Goal: Information Seeking & Learning: Learn about a topic

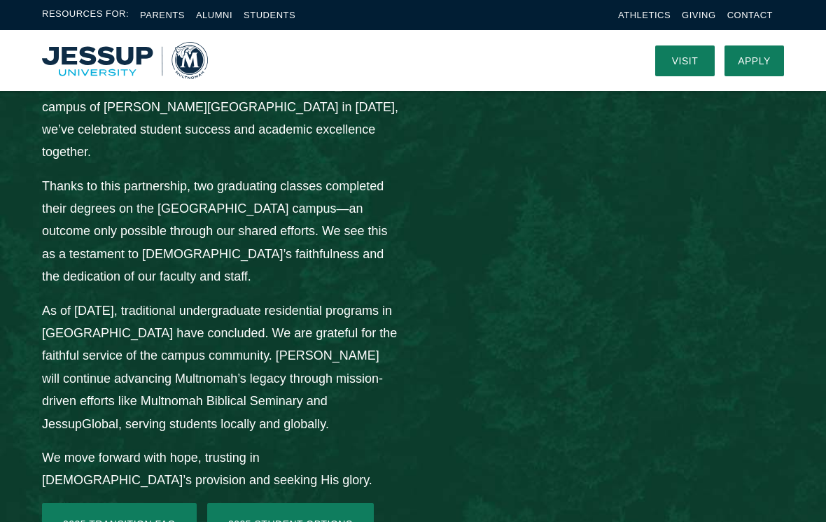
scroll to position [1967, 0]
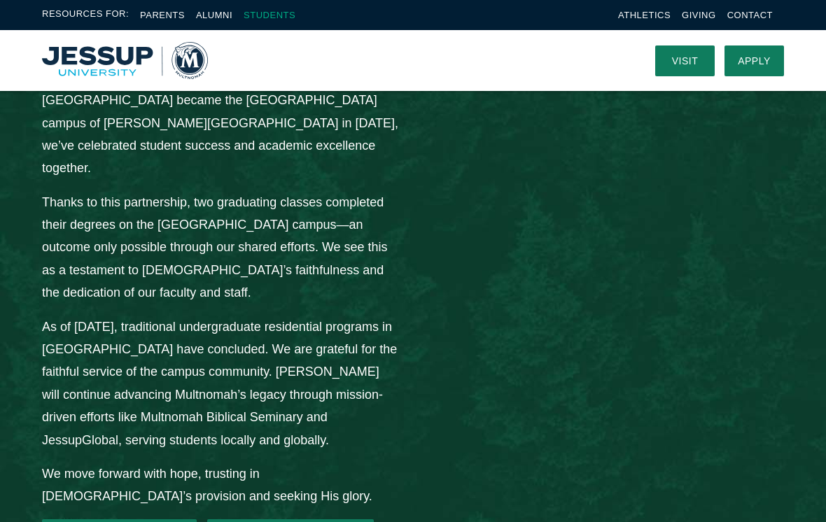
click at [276, 18] on link "Students" at bounding box center [270, 15] width 52 height 11
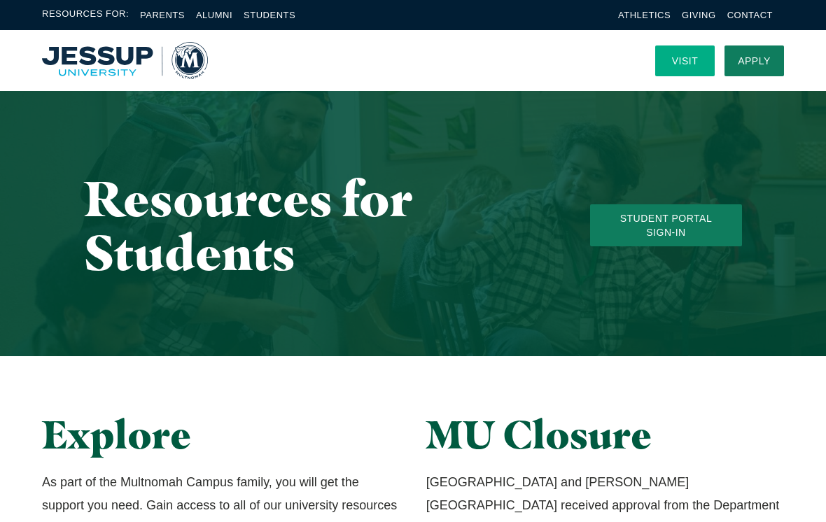
click at [688, 62] on link "Visit" at bounding box center [685, 61] width 60 height 31
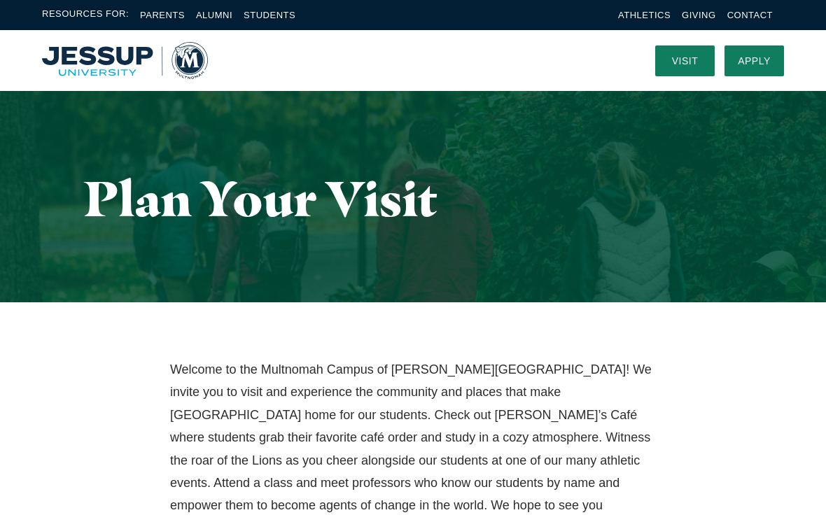
click at [98, 18] on span "Resources For:" at bounding box center [85, 15] width 87 height 16
click at [164, 19] on link "Parents" at bounding box center [162, 15] width 45 height 11
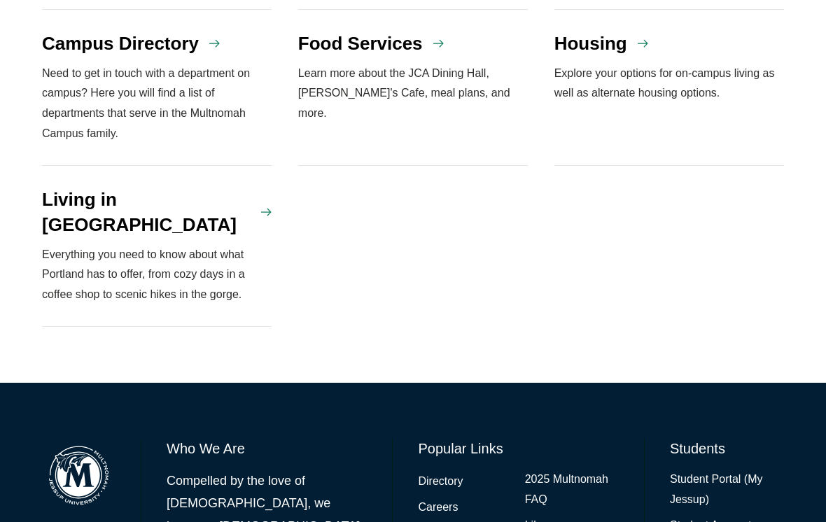
scroll to position [1589, 0]
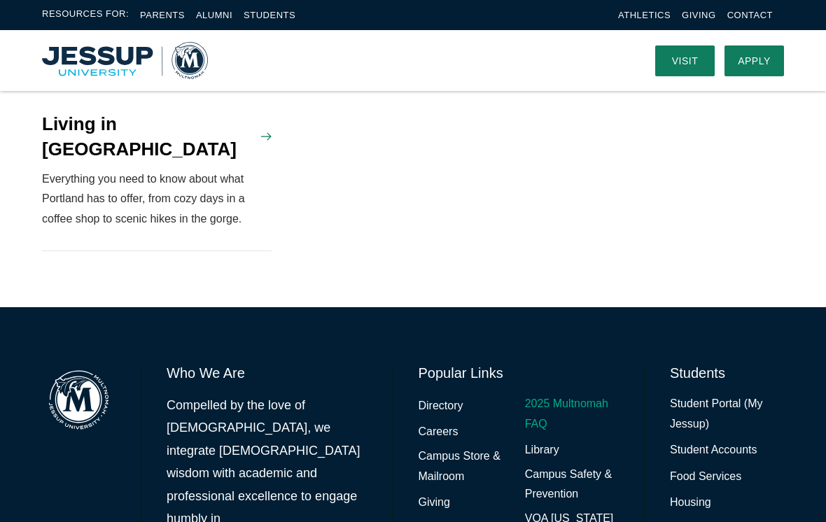
click at [598, 394] on link "2025 Multnomah FAQ" at bounding box center [572, 414] width 94 height 41
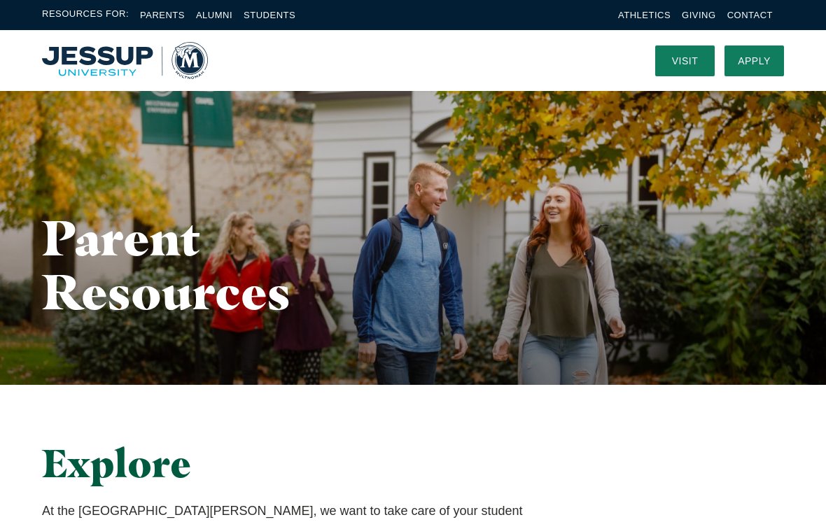
scroll to position [41, 0]
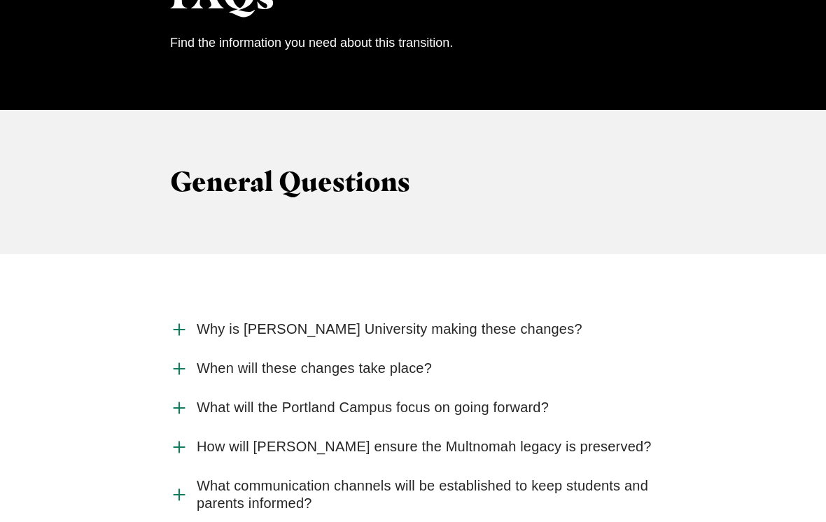
scroll to position [1425, 0]
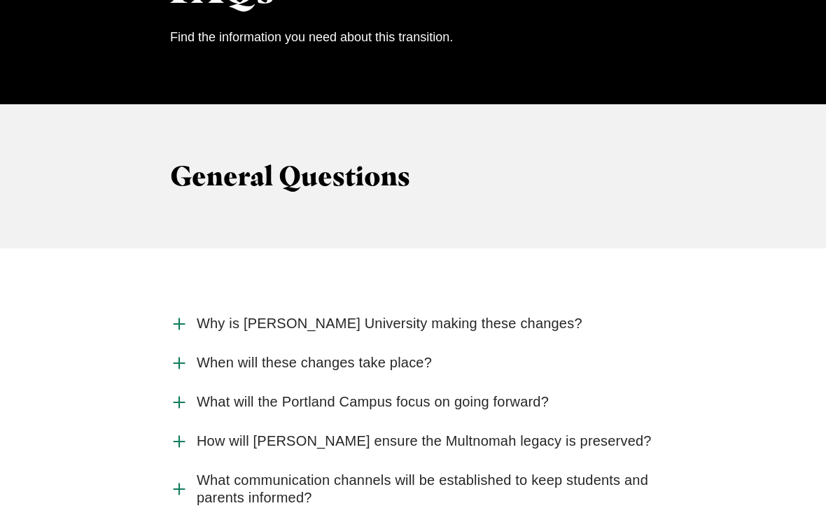
click at [181, 316] on icon "Accordion" at bounding box center [179, 325] width 18 height 18
click at [0, 0] on input "Why is Jessup University making these changes?" at bounding box center [0, 0] width 0 height 0
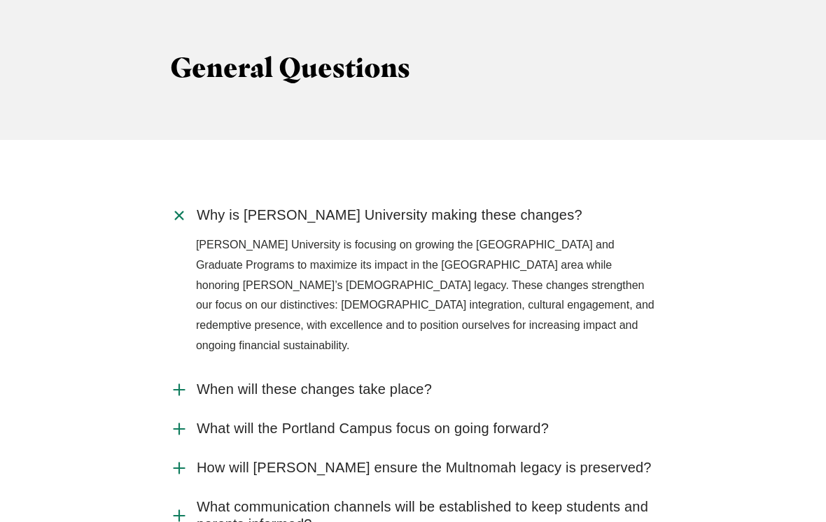
scroll to position [1548, 0]
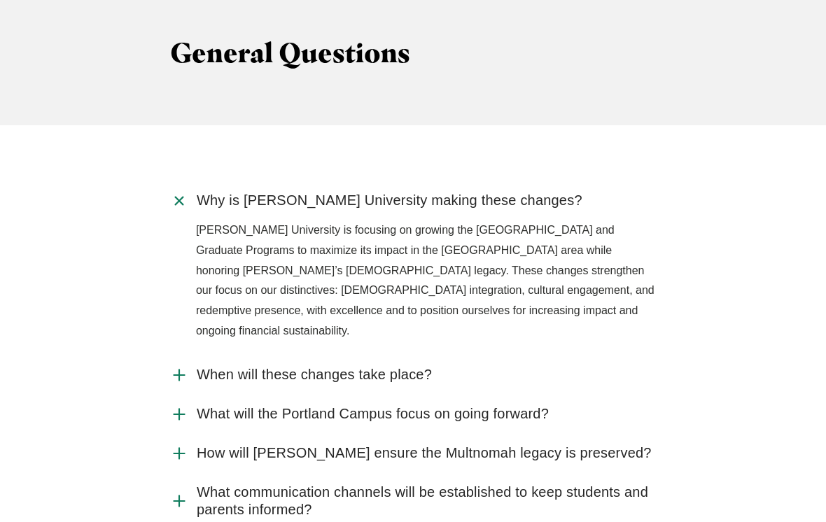
click at [183, 367] on icon "Accordion" at bounding box center [179, 376] width 18 height 18
click at [0, 0] on input "When will these changes take place?" at bounding box center [0, 0] width 0 height 0
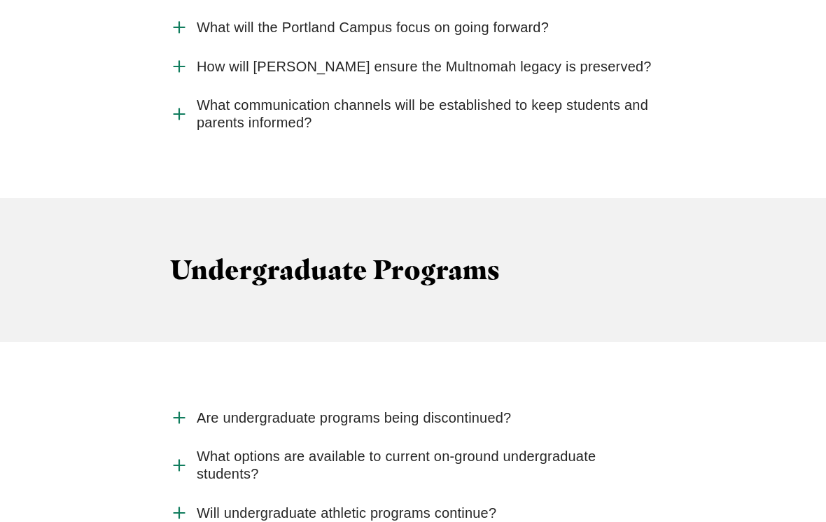
scroll to position [1990, 0]
click at [175, 409] on icon "Accordion" at bounding box center [179, 418] width 18 height 18
click at [0, 0] on input "Are undergraduate programs being discontinued?" at bounding box center [0, 0] width 0 height 0
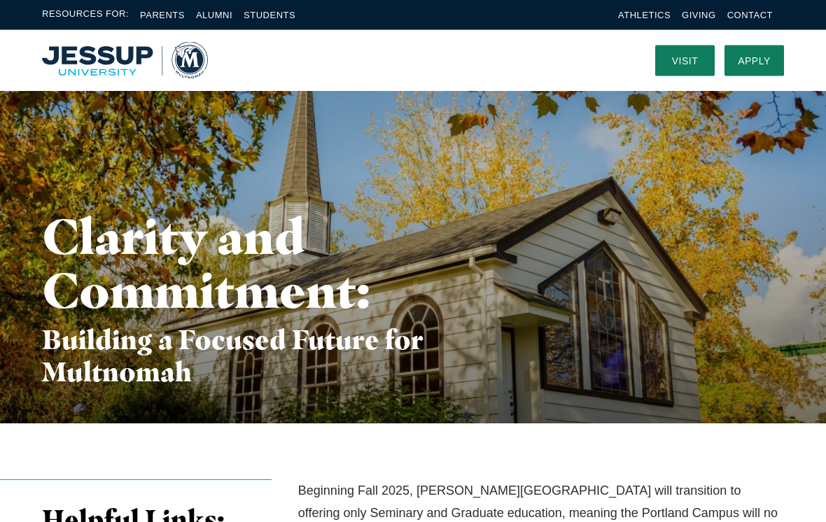
scroll to position [0, 0]
